Goal: Information Seeking & Learning: Learn about a topic

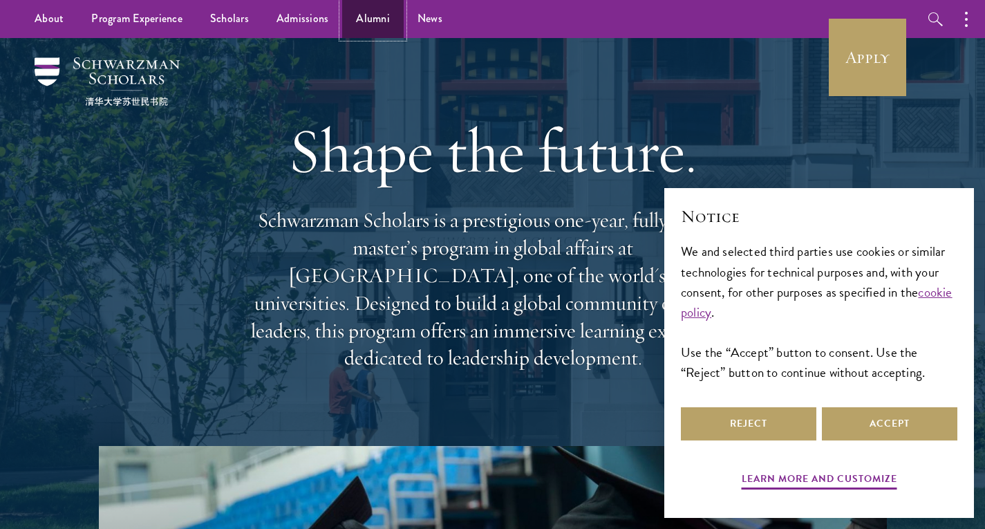
click at [372, 10] on link "Alumni" at bounding box center [372, 19] width 61 height 38
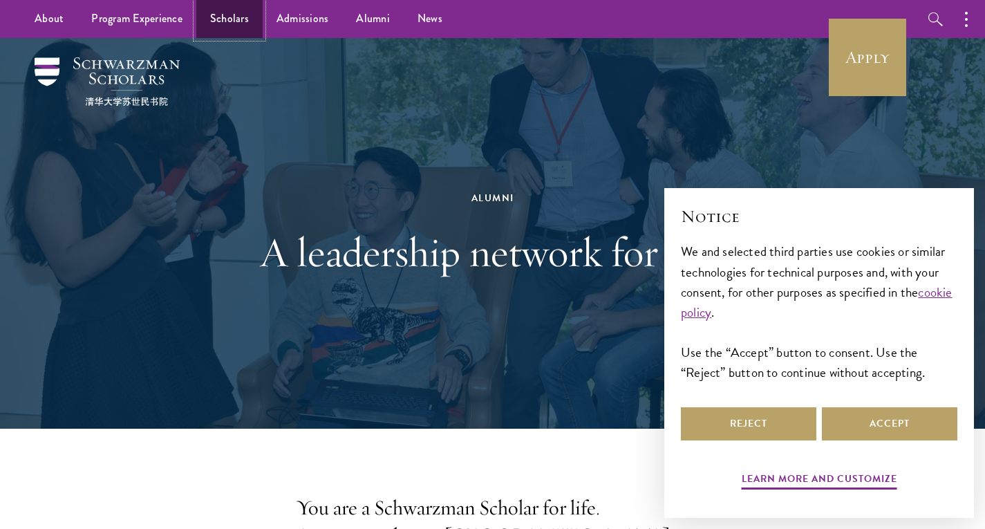
click at [214, 24] on link "Scholars" at bounding box center [229, 19] width 66 height 38
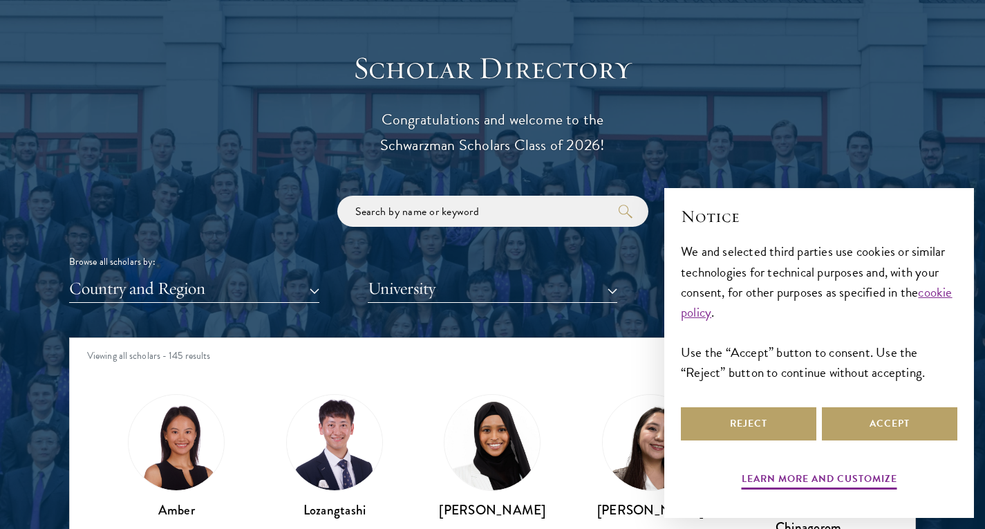
scroll to position [1495, 0]
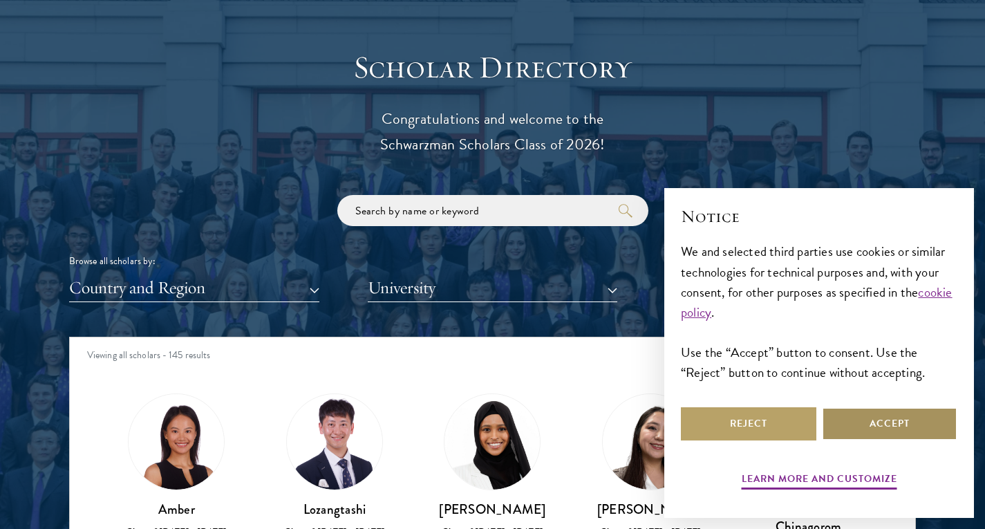
click at [861, 415] on button "Accept" at bounding box center [889, 423] width 135 height 33
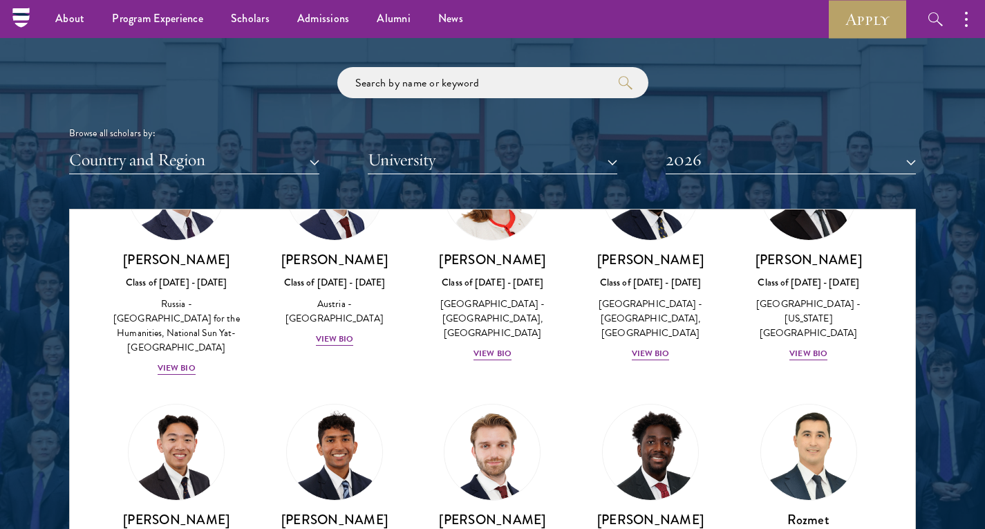
scroll to position [6174, 0]
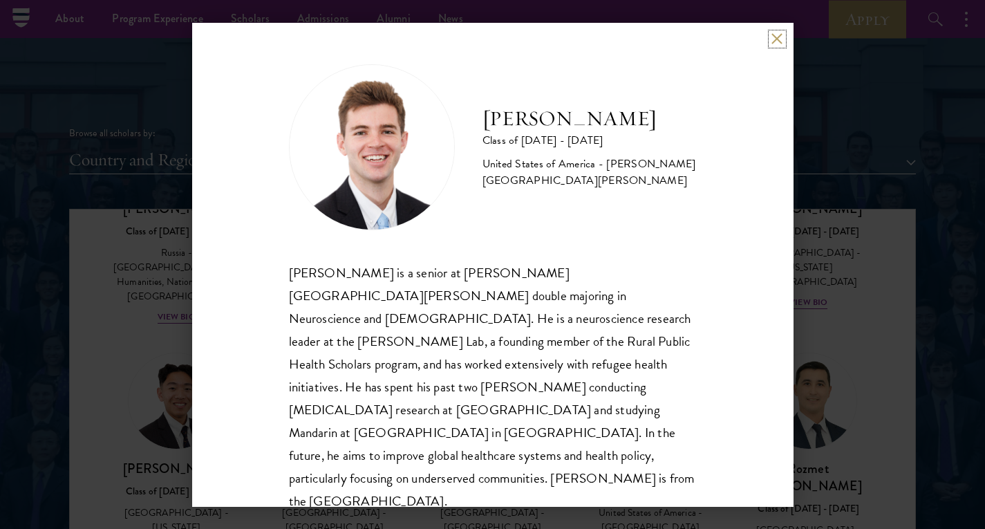
click at [781, 38] on button at bounding box center [777, 39] width 12 height 12
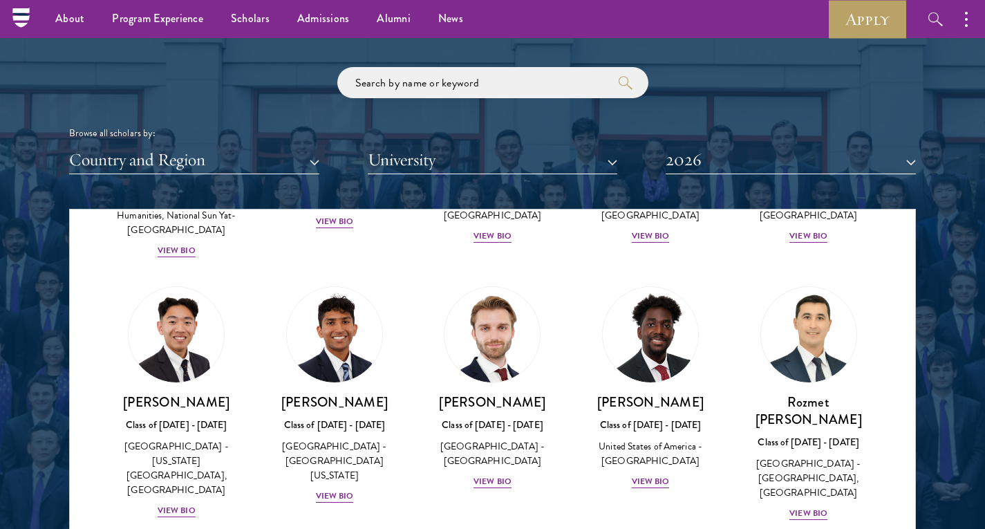
scroll to position [6241, 0]
click at [716, 160] on button "2026" at bounding box center [790, 160] width 250 height 28
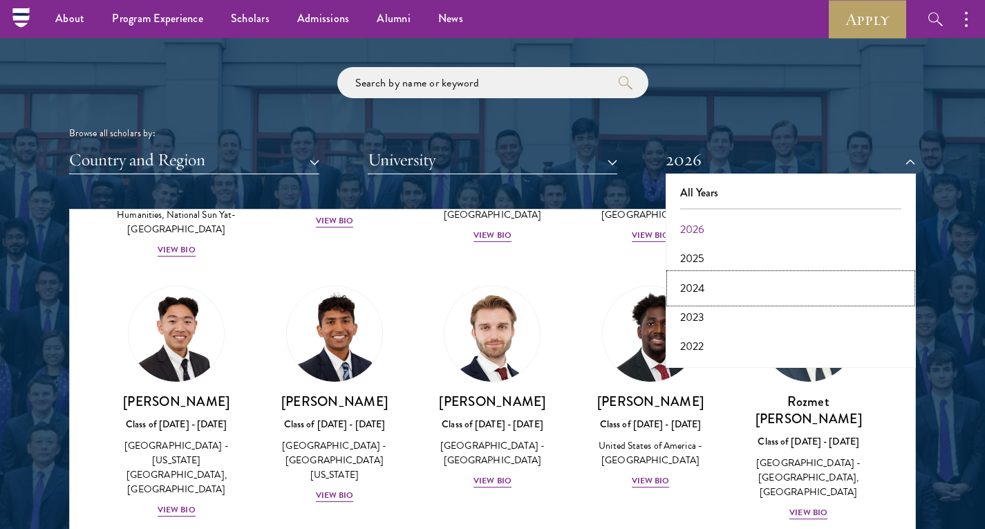
click at [705, 284] on button "2024" at bounding box center [791, 288] width 242 height 29
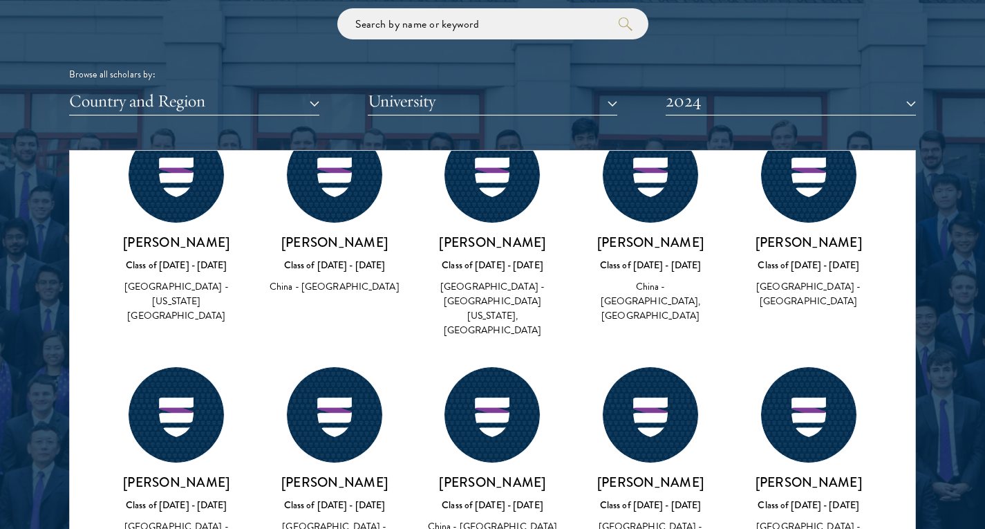
scroll to position [6183, 0]
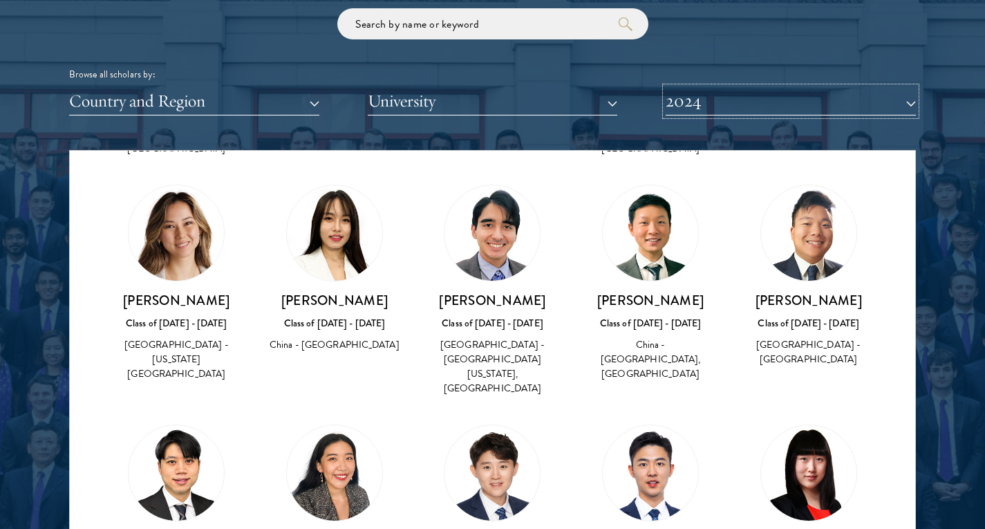
click at [728, 98] on button "2024" at bounding box center [790, 101] width 250 height 28
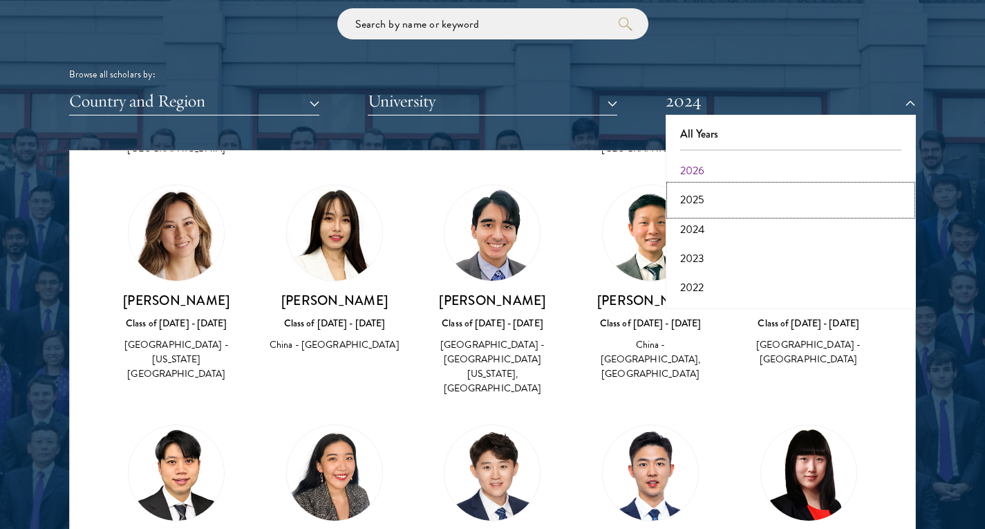
click at [712, 203] on button "2025" at bounding box center [791, 199] width 242 height 29
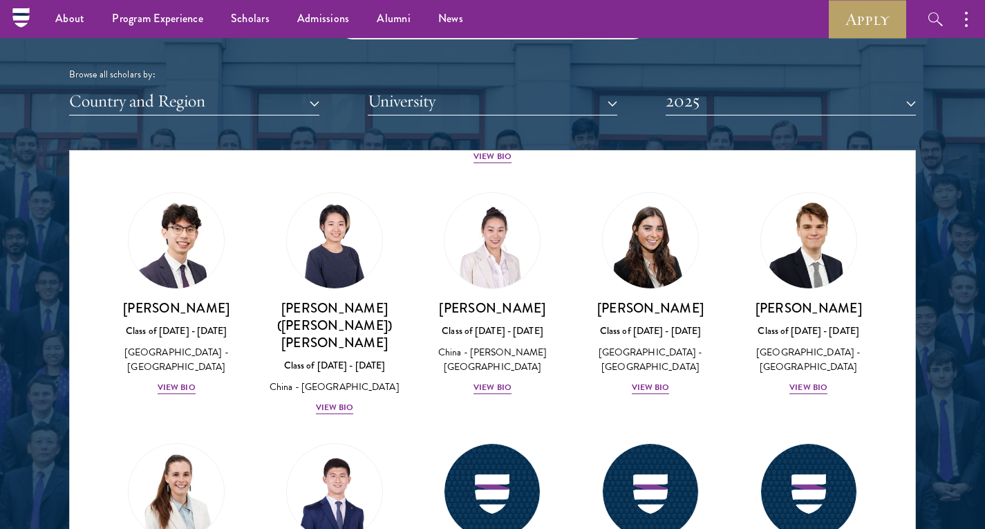
scroll to position [6241, 0]
